Goal: Find specific page/section: Find specific page/section

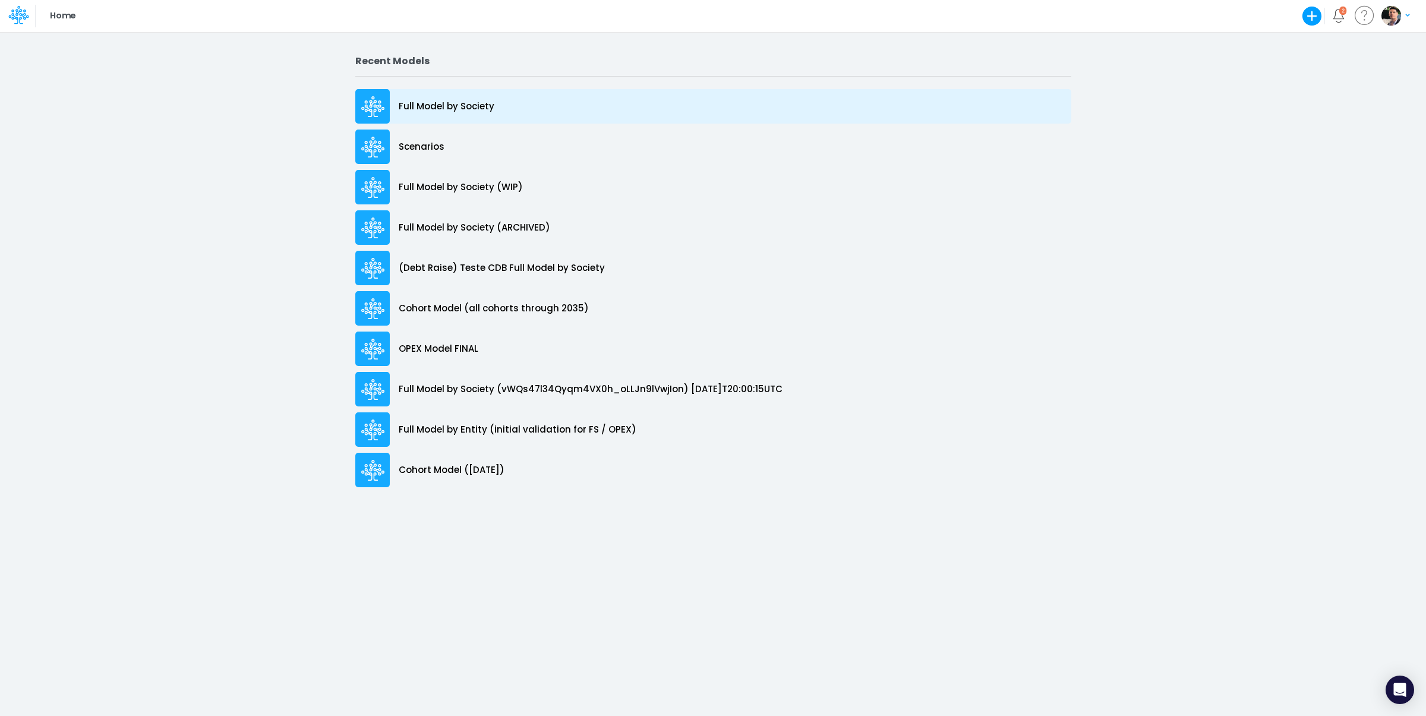
click at [456, 101] on p "Full Model by Society" at bounding box center [447, 107] width 96 height 14
